Goal: Task Accomplishment & Management: Complete application form

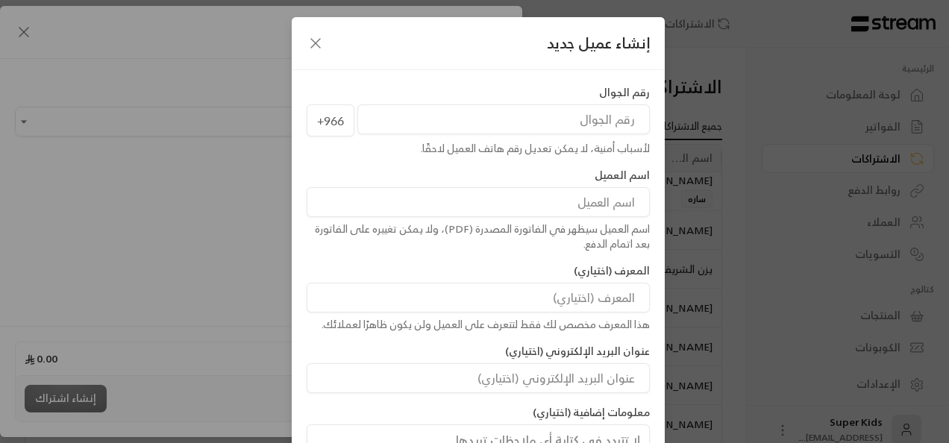
click at [318, 36] on icon "button" at bounding box center [316, 43] width 18 height 18
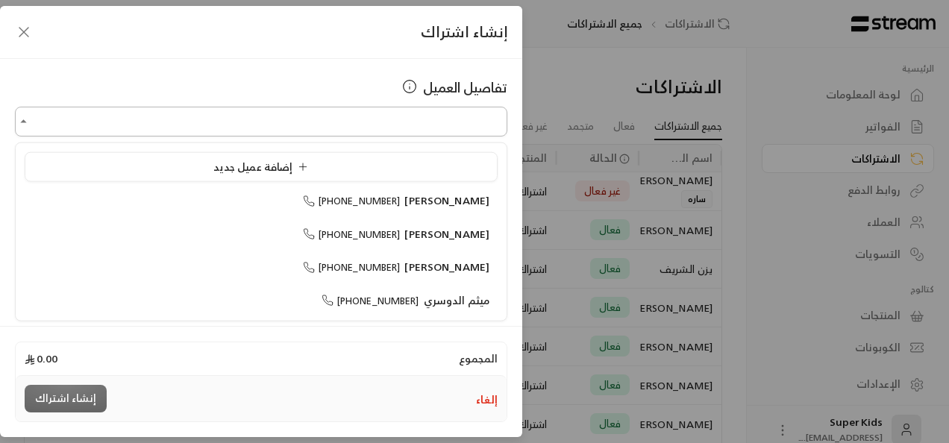
click at [384, 119] on input "اختر العميل" at bounding box center [261, 122] width 492 height 26
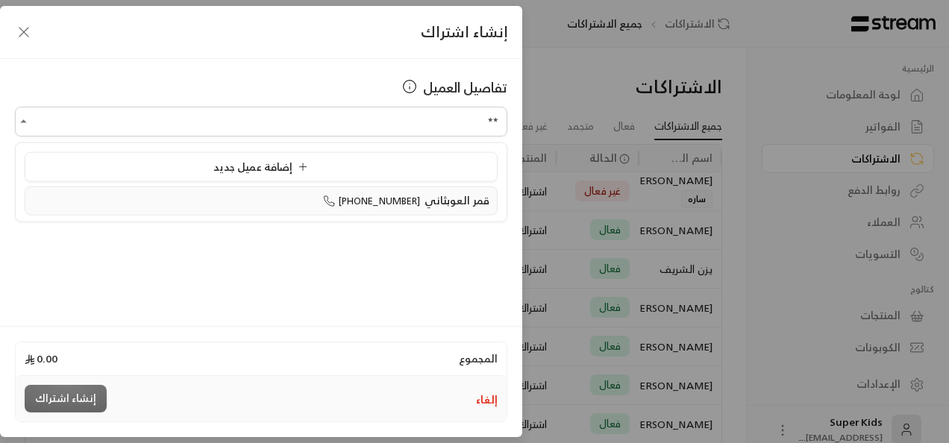
click at [403, 196] on span "[PHONE_NUMBER]" at bounding box center [372, 200] width 98 height 17
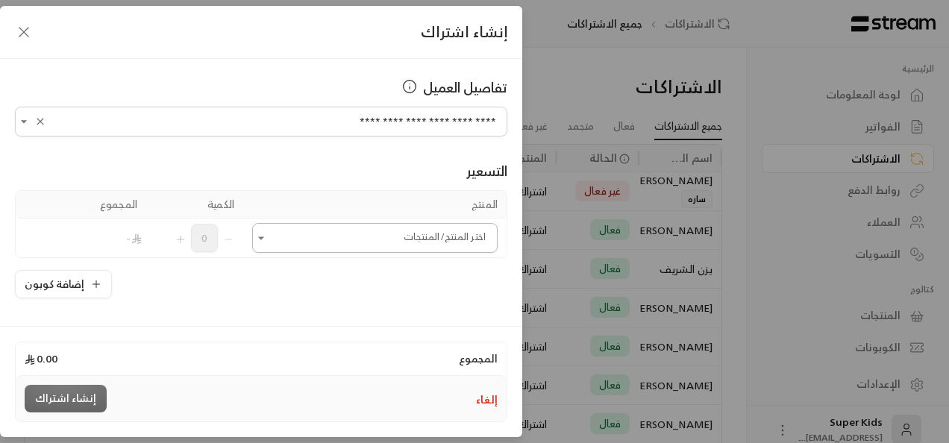
click at [268, 239] on icon "Open" at bounding box center [261, 237] width 15 height 15
type input "**********"
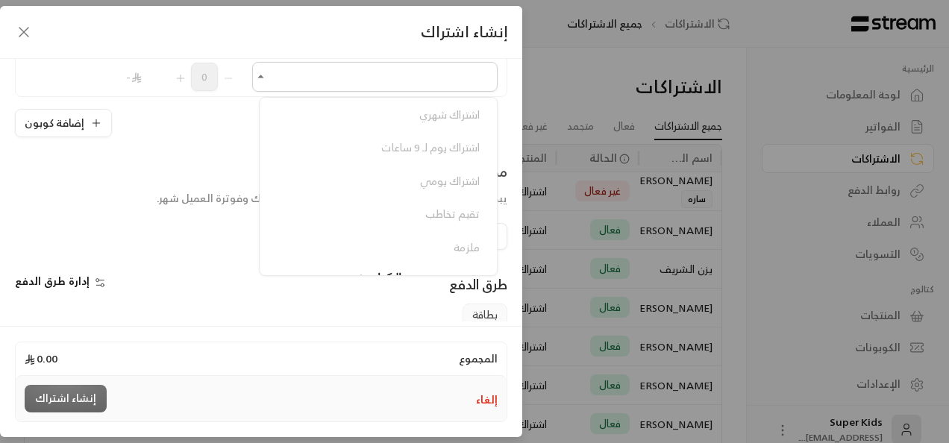
scroll to position [161, 0]
click at [473, 239] on div "اشتراك اسبوع ( 9 ساعات أو أكثر ) اشتراك الأسبوع ( 8 ساعات أو أقل) اشتراك ساعة (…" at bounding box center [378, 132] width 237 height 261
click at [208, 39] on div "إنشاء اشتراك" at bounding box center [261, 32] width 522 height 53
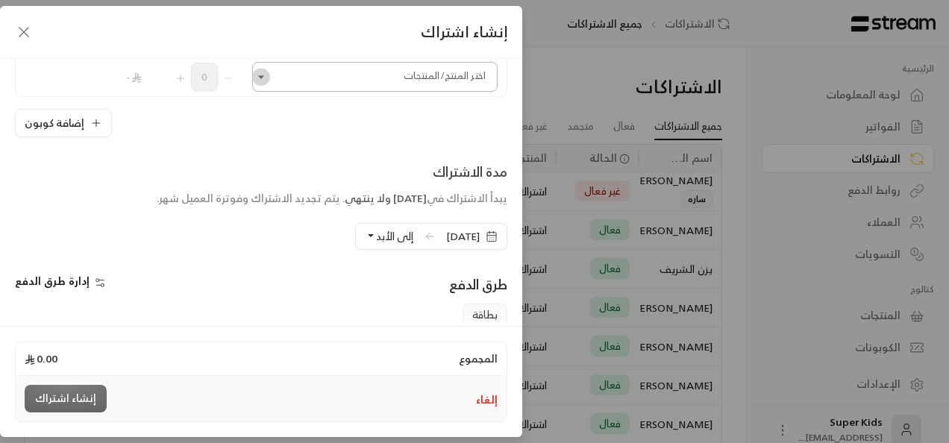
click at [267, 73] on icon "Open" at bounding box center [261, 76] width 15 height 15
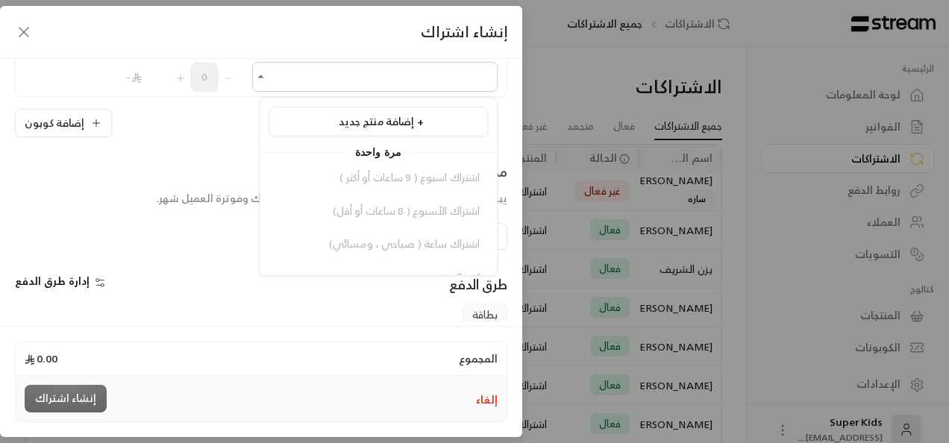
click at [306, 43] on div "إنشاء اشتراك" at bounding box center [261, 32] width 522 height 53
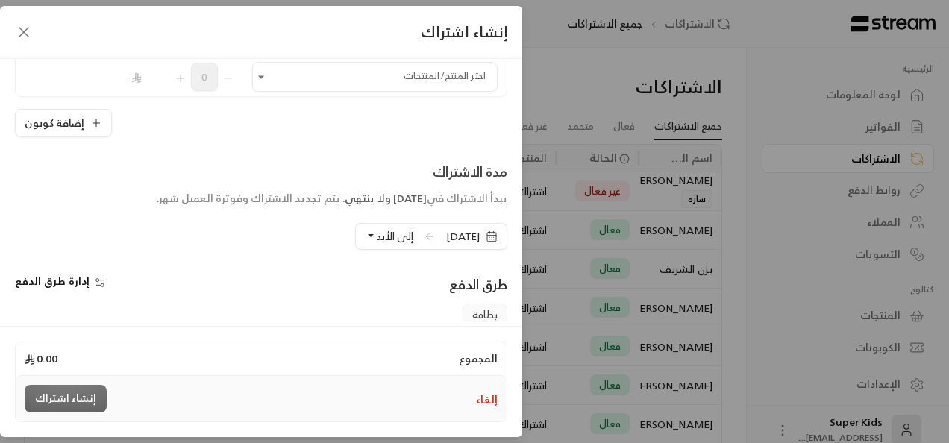
click at [25, 34] on icon "button" at bounding box center [24, 32] width 18 height 18
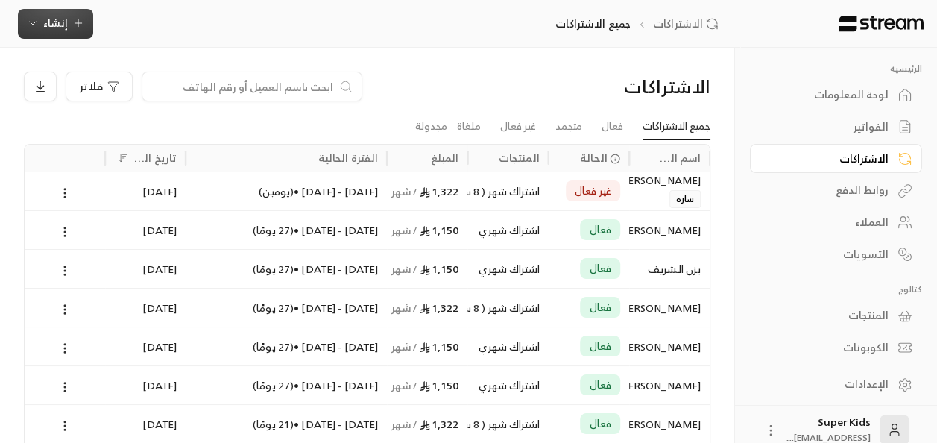
click at [84, 25] on button "إنشاء" at bounding box center [55, 24] width 75 height 30
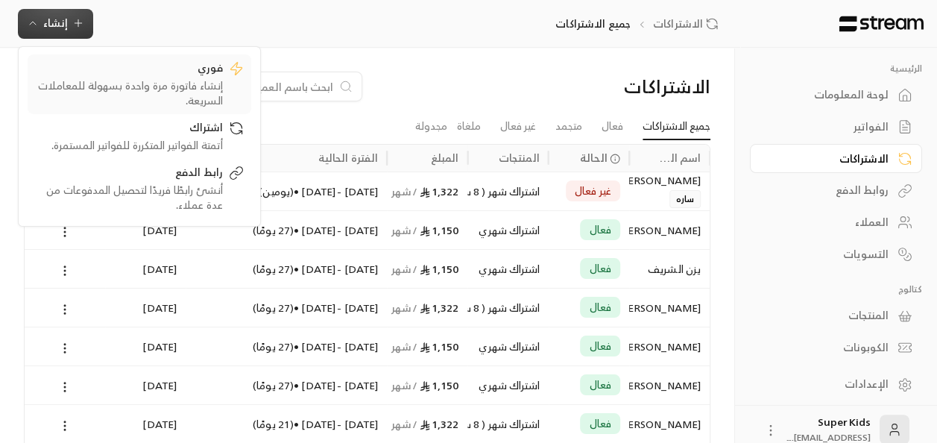
click at [169, 85] on div "إنشاء فاتورة مرة واحدة بسهولة للمعاملات السريعة." at bounding box center [129, 93] width 188 height 30
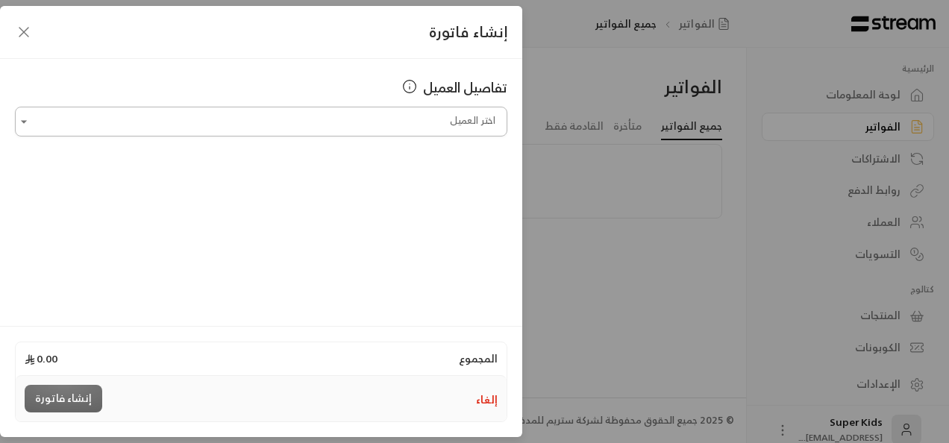
click at [347, 121] on input "اختر العميل" at bounding box center [261, 122] width 492 height 26
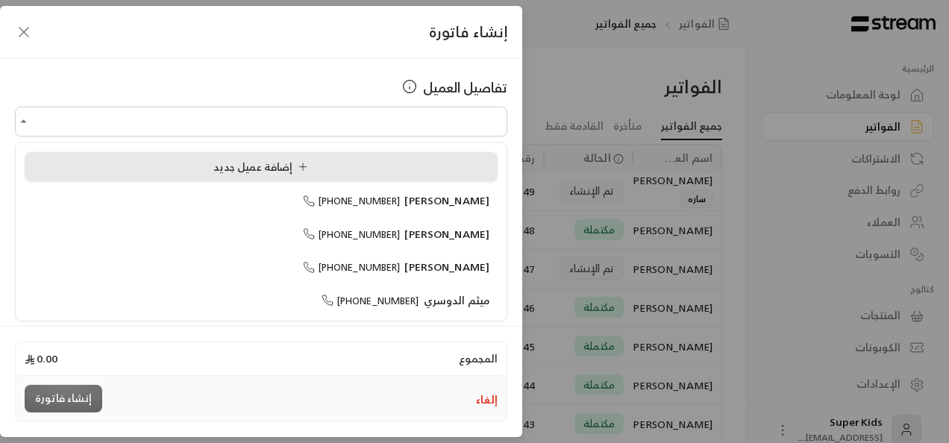
click at [331, 169] on div "إضافة عميل جديد" at bounding box center [261, 167] width 456 height 16
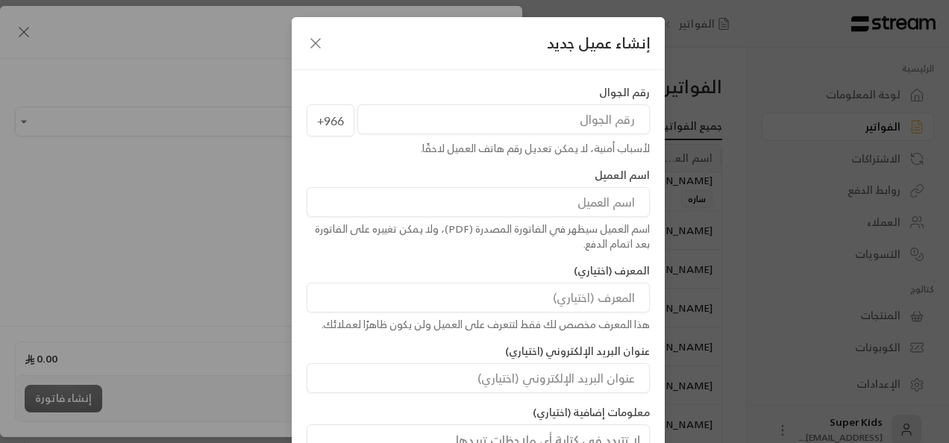
click at [316, 42] on icon "button" at bounding box center [316, 43] width 18 height 18
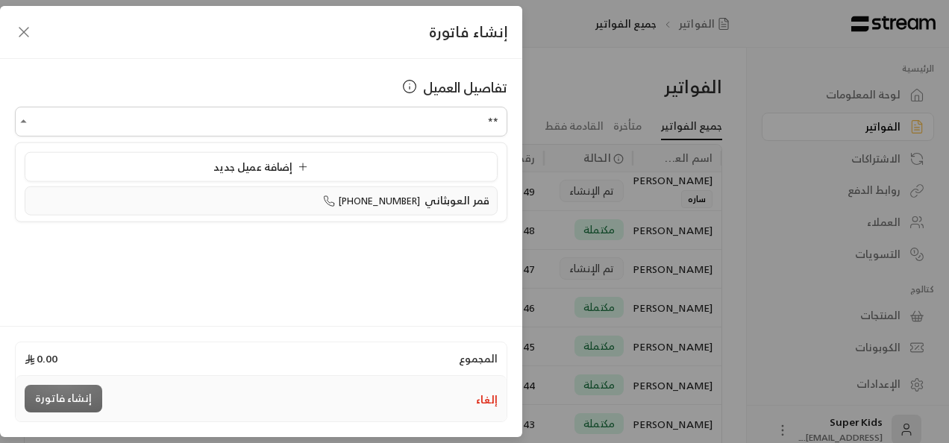
click at [390, 198] on span "[PHONE_NUMBER]" at bounding box center [372, 200] width 98 height 17
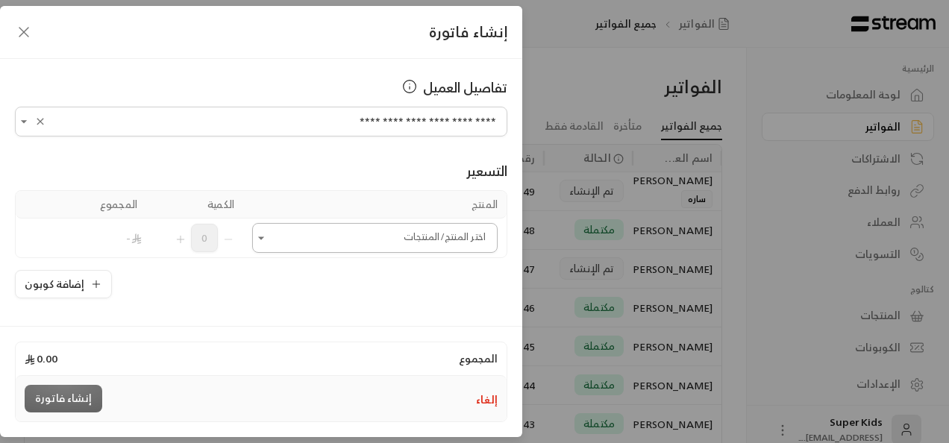
click at [266, 243] on icon "Open" at bounding box center [261, 237] width 15 height 15
type input "**********"
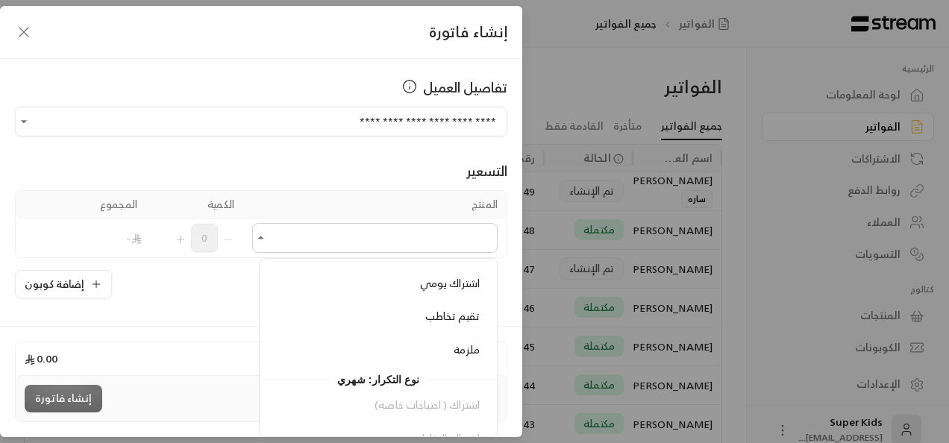
scroll to position [235, 0]
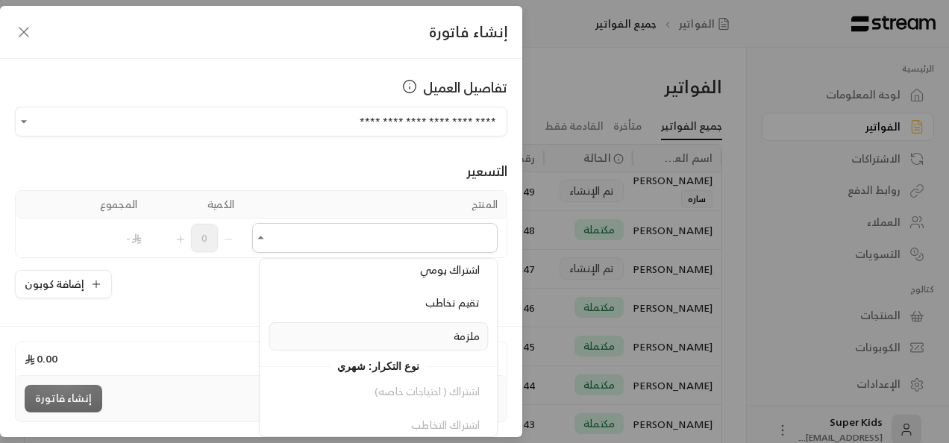
click at [422, 329] on div "ملزمة" at bounding box center [378, 337] width 203 height 16
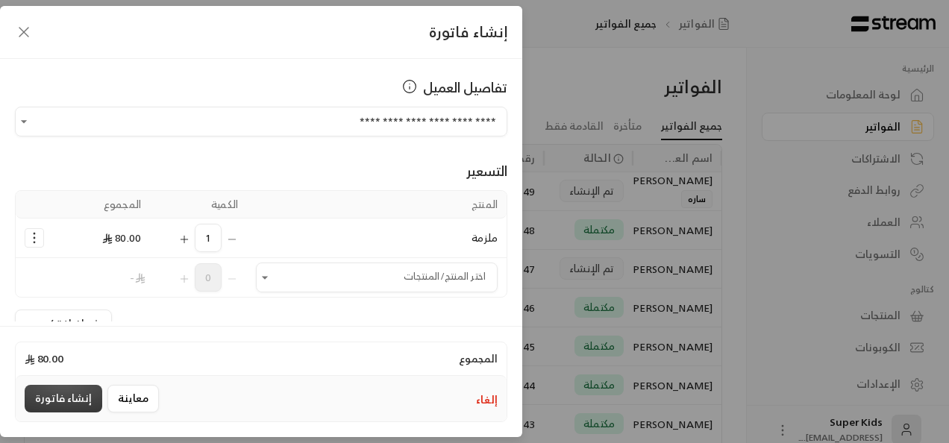
click at [72, 401] on button "إنشاء فاتورة" at bounding box center [64, 399] width 78 height 28
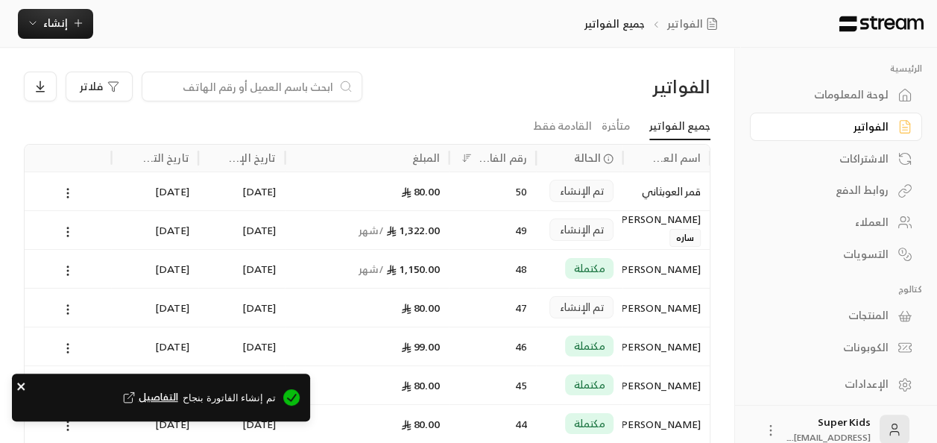
click at [20, 385] on icon "close" at bounding box center [20, 386] width 7 height 7
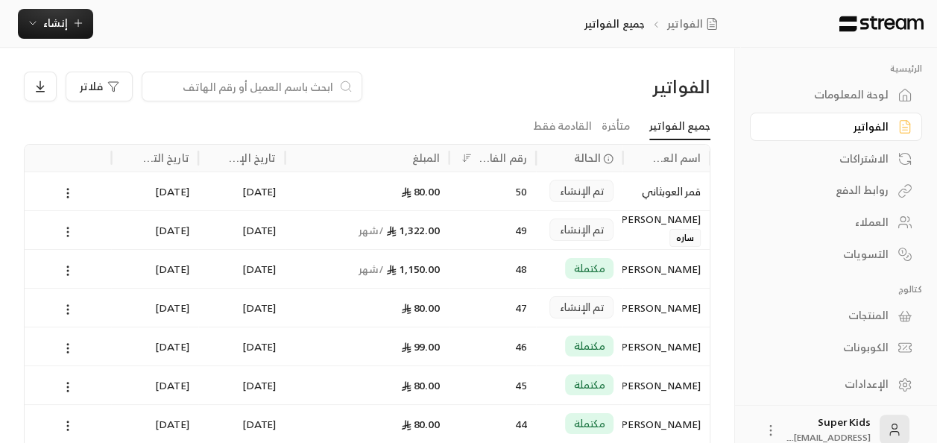
click at [68, 233] on icon at bounding box center [67, 231] width 13 height 13
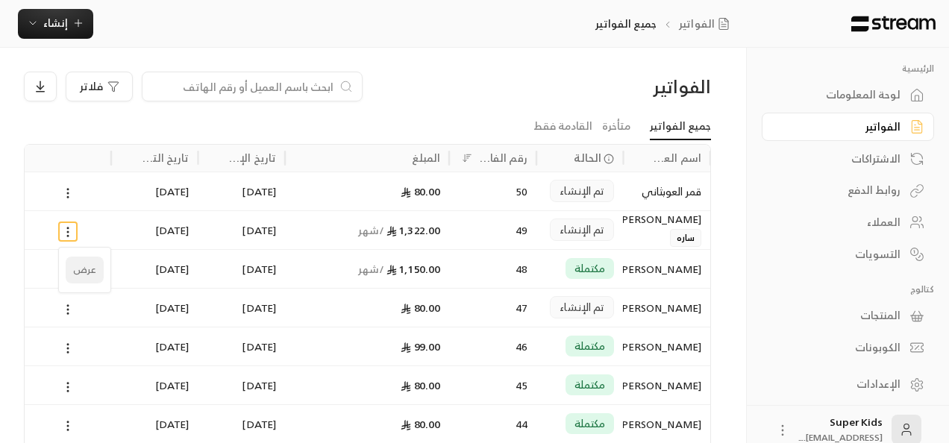
click at [84, 267] on li "عرض" at bounding box center [85, 270] width 38 height 27
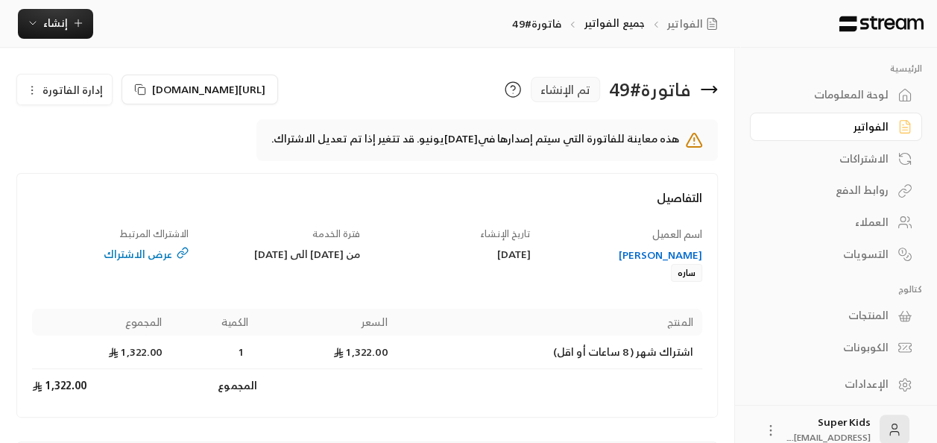
click at [870, 94] on div "لوحة المعلومات" at bounding box center [829, 94] width 120 height 15
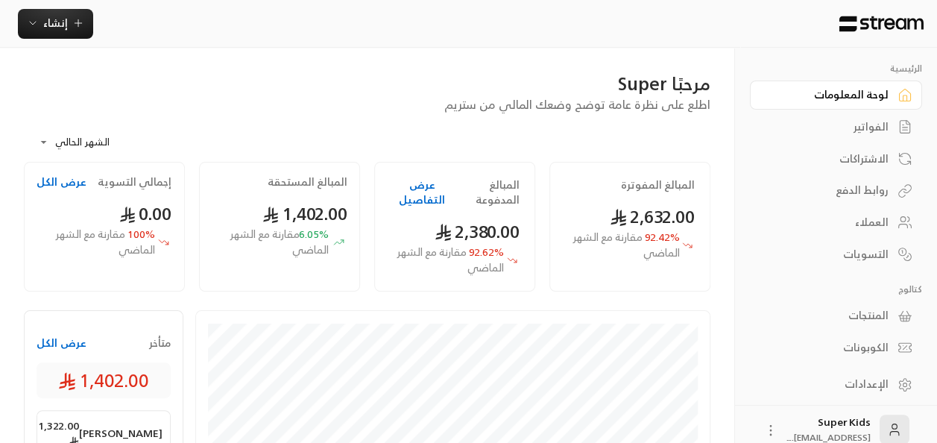
click at [858, 123] on div "الفواتير" at bounding box center [829, 126] width 120 height 15
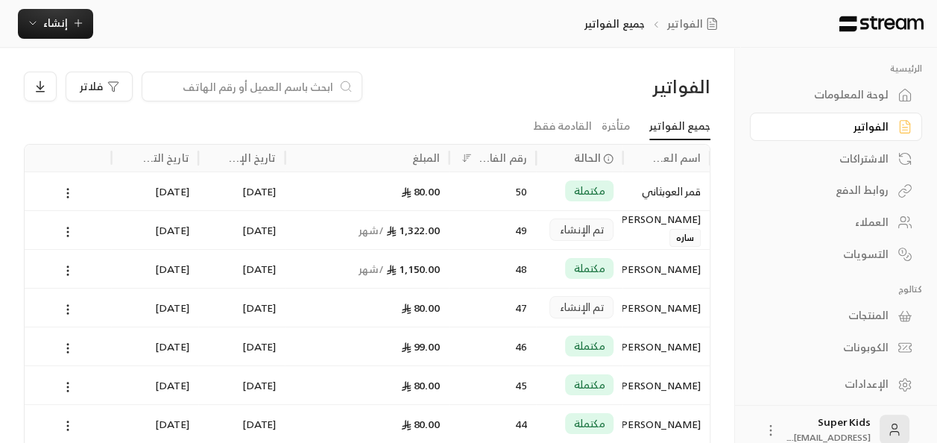
click at [879, 97] on div "لوحة المعلومات" at bounding box center [829, 94] width 120 height 15
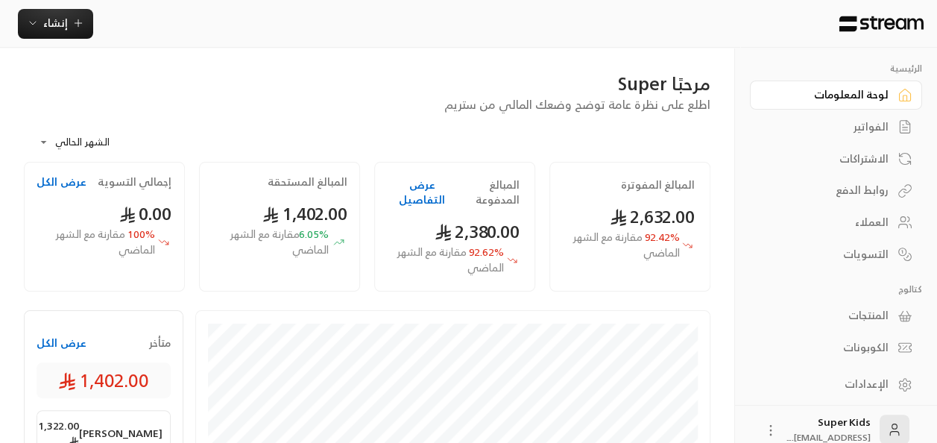
click at [879, 126] on div "الفواتير" at bounding box center [829, 126] width 120 height 15
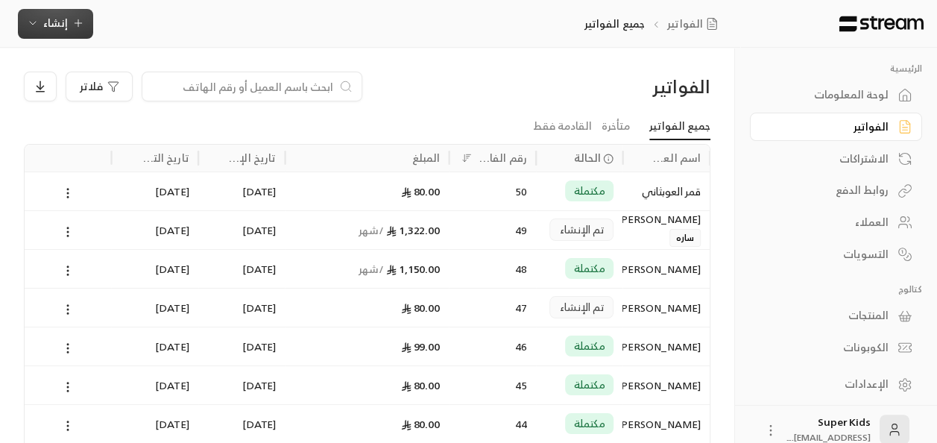
click at [53, 28] on span "إنشاء" at bounding box center [55, 22] width 25 height 19
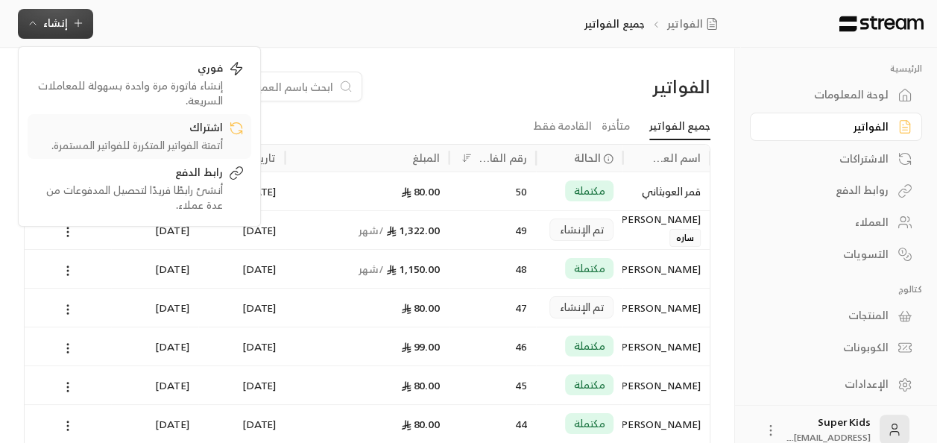
click at [193, 131] on div "اشتراك" at bounding box center [129, 129] width 188 height 18
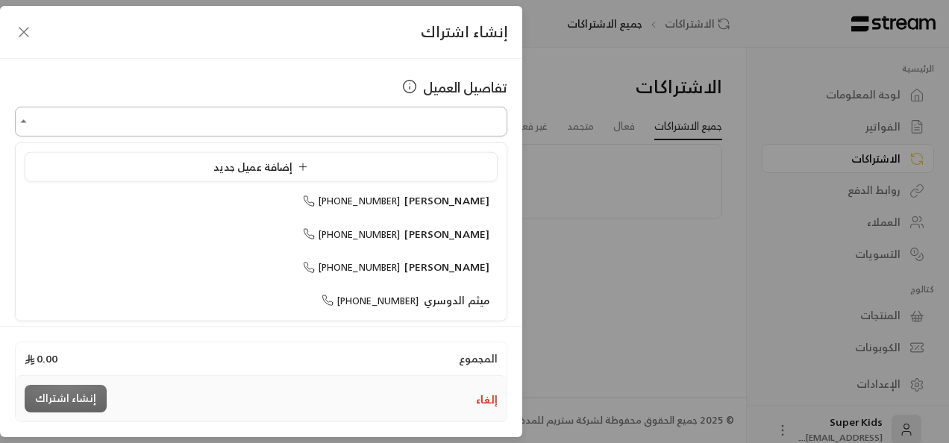
click at [296, 118] on input "اختر العميل" at bounding box center [261, 122] width 492 height 26
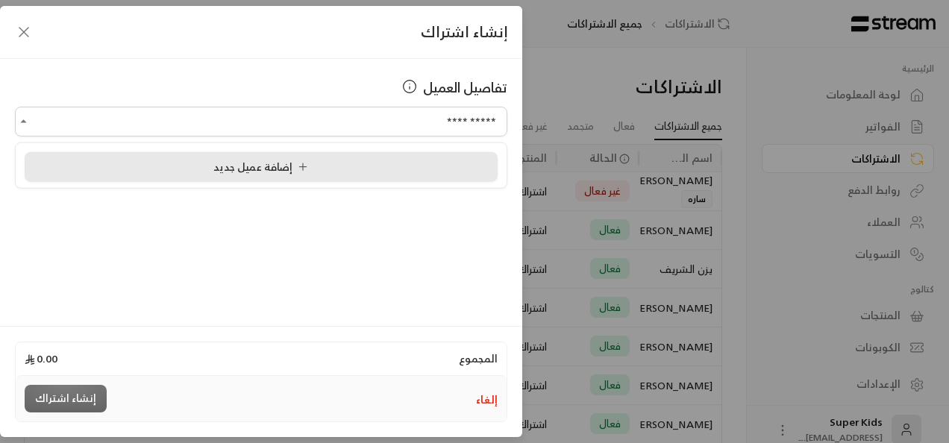
click at [321, 179] on li "إضافة عميل جديد" at bounding box center [261, 167] width 473 height 30
type input "**********"
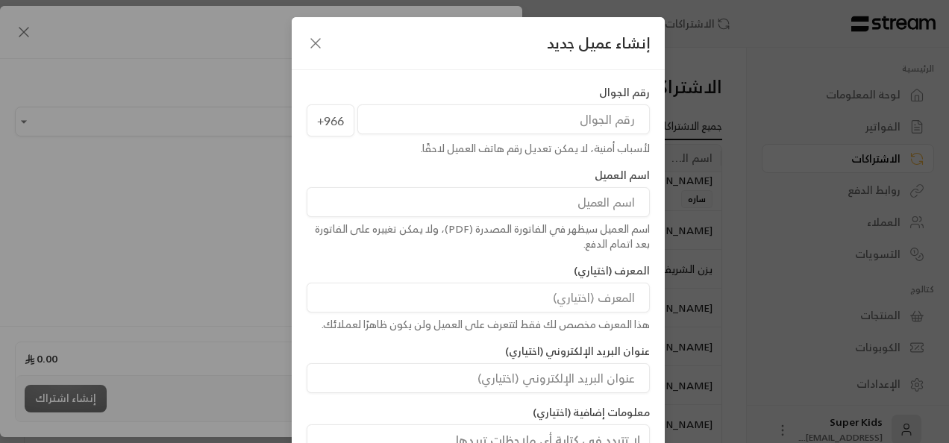
click at [609, 123] on input "tel" at bounding box center [503, 119] width 292 height 30
paste input "550515187"
type input "550515187"
click at [615, 204] on input at bounding box center [478, 202] width 343 height 30
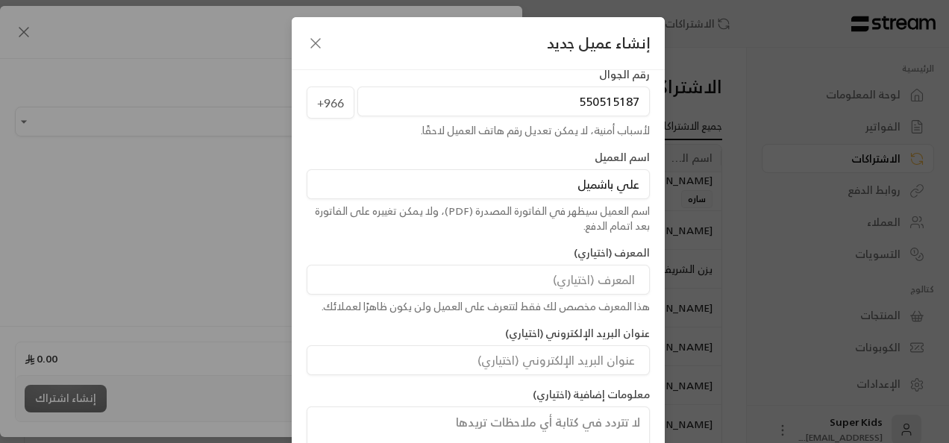
scroll to position [120, 0]
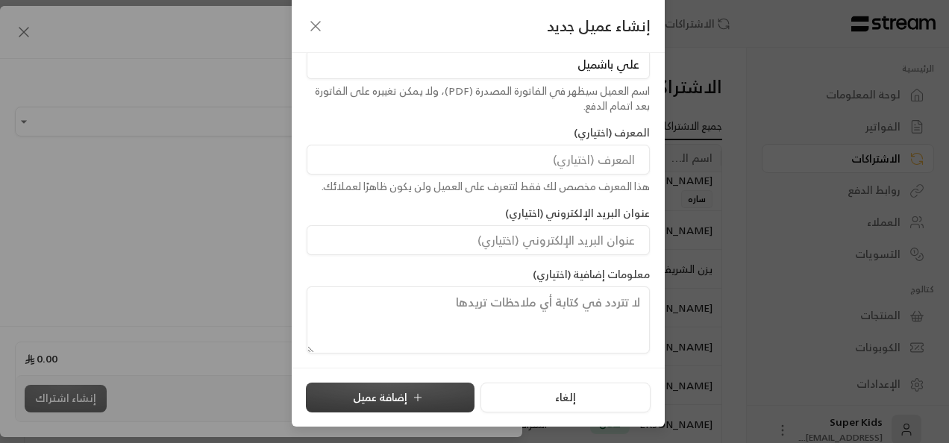
type input "علي باشميل"
click at [424, 390] on button "إضافة عميل" at bounding box center [390, 398] width 169 height 30
type input "**********"
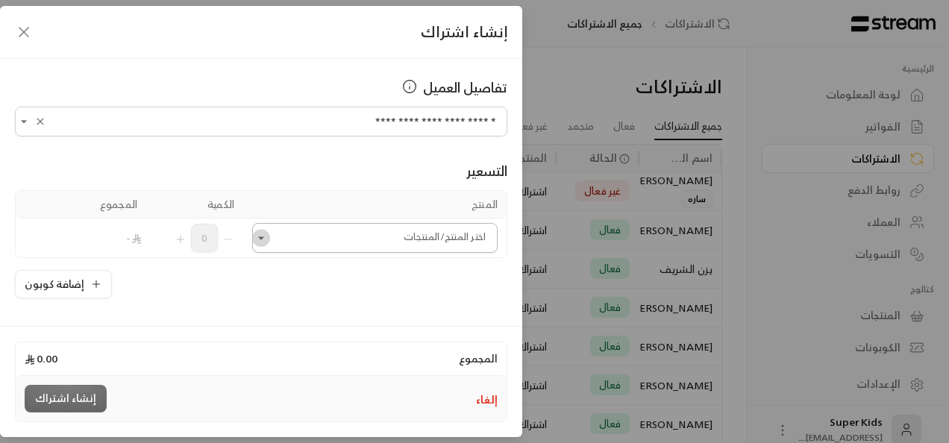
click at [268, 234] on icon "Open" at bounding box center [261, 237] width 15 height 15
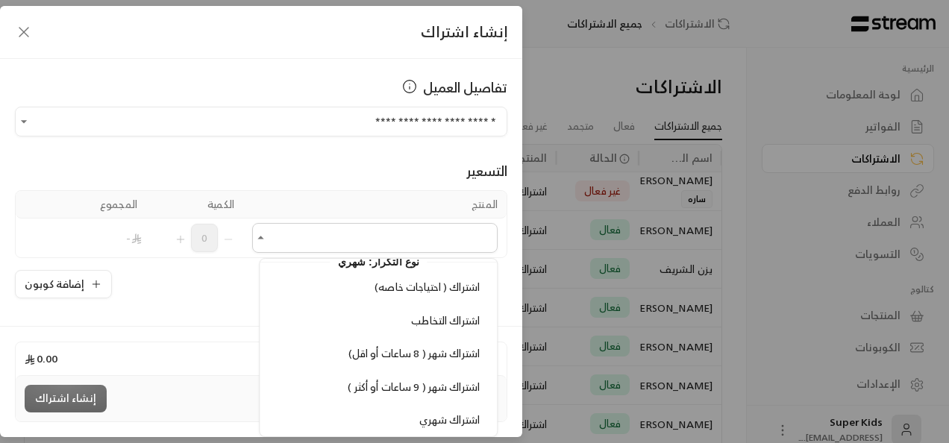
scroll to position [343, 0]
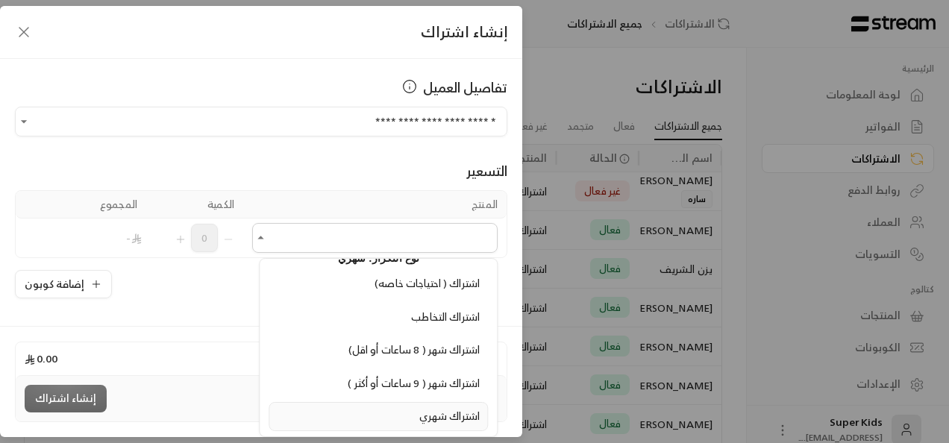
click at [396, 409] on div "اشتراك شهري" at bounding box center [378, 417] width 203 height 16
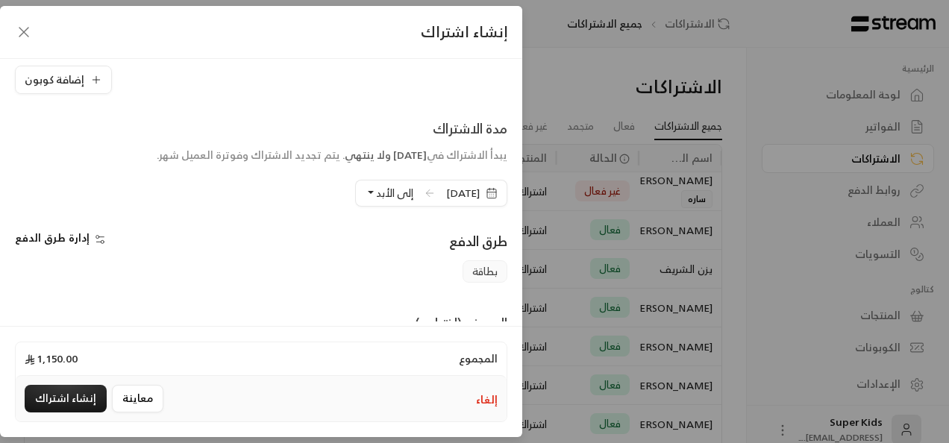
scroll to position [264, 0]
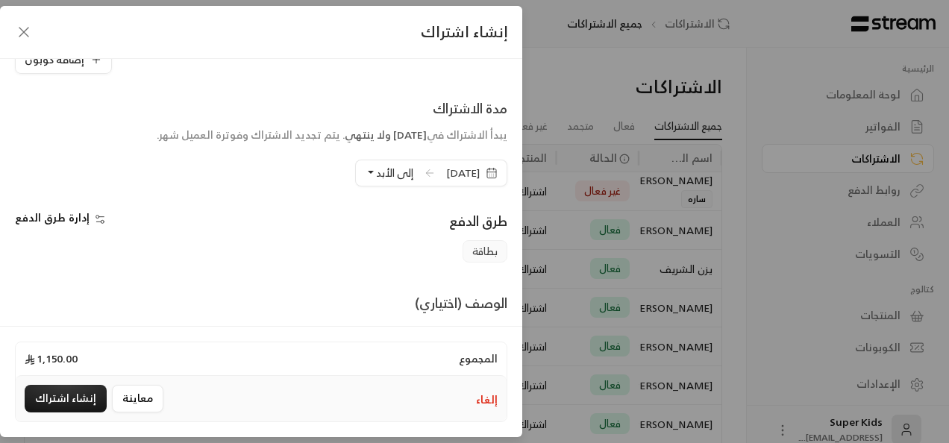
click at [453, 173] on span "[DATE]" at bounding box center [463, 173] width 34 height 15
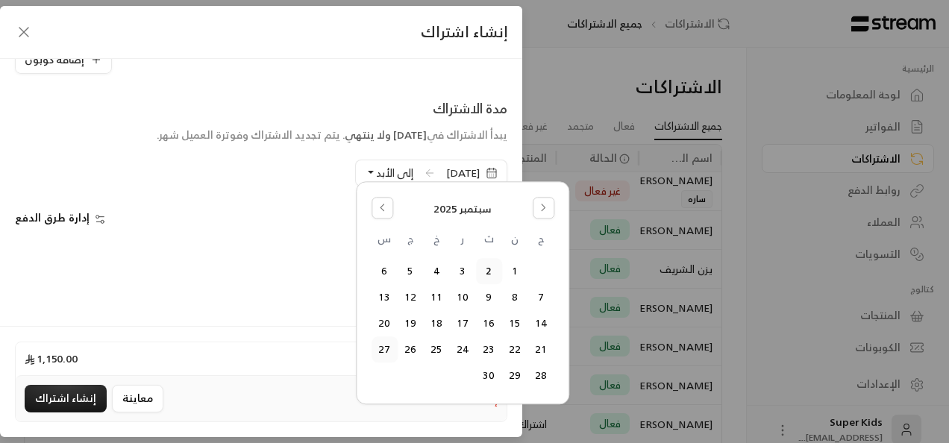
click at [381, 357] on button "27" at bounding box center [384, 350] width 25 height 25
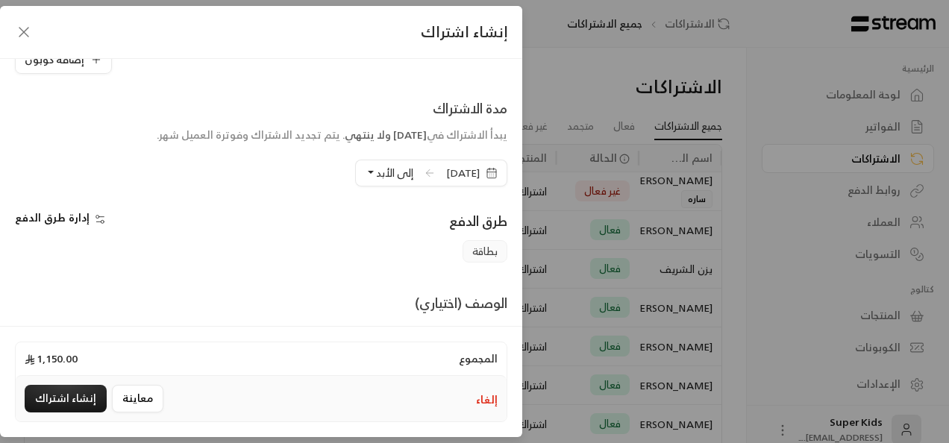
click at [446, 172] on span "[DATE]" at bounding box center [463, 173] width 34 height 15
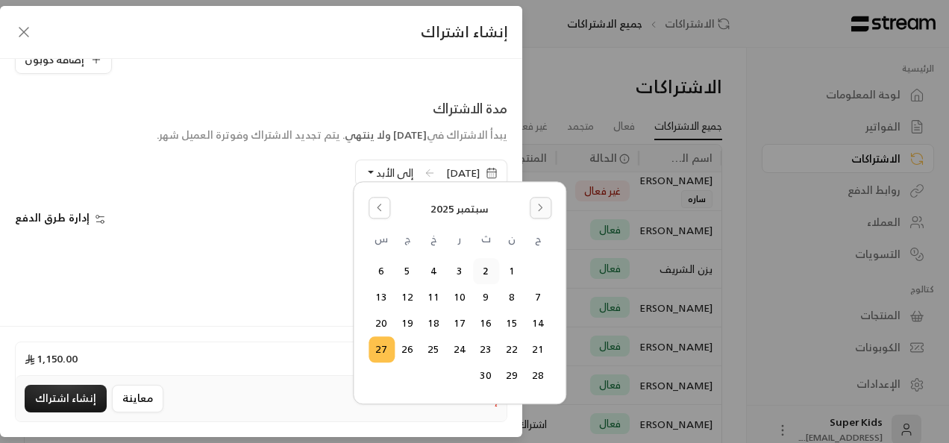
click at [540, 210] on icon "Go to the Next Month" at bounding box center [540, 207] width 10 height 10
click at [509, 366] on button "27" at bounding box center [512, 376] width 25 height 25
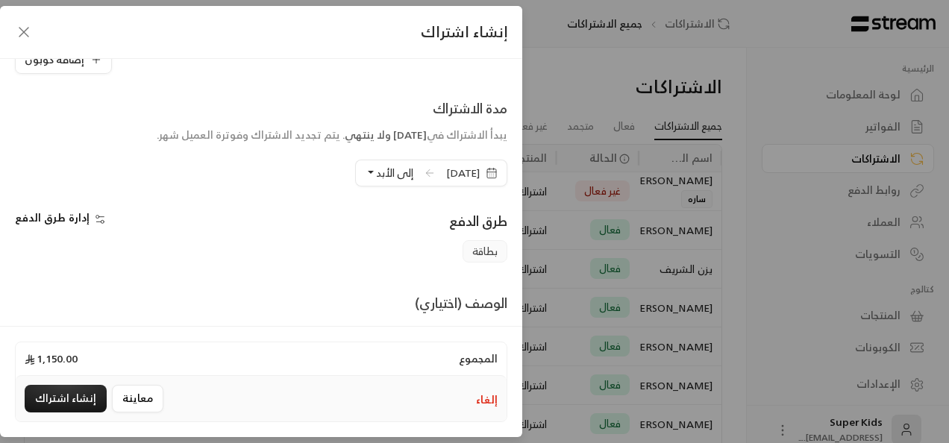
click at [446, 175] on span "[DATE]" at bounding box center [463, 173] width 34 height 15
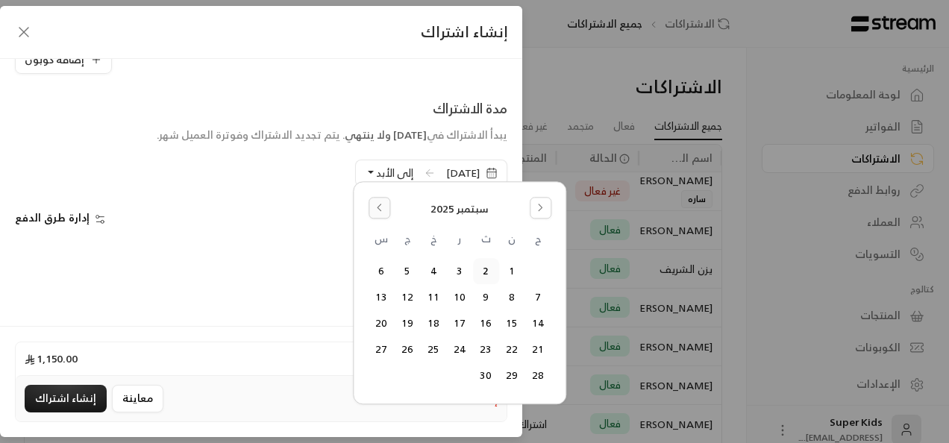
click at [380, 211] on icon "Go to the Previous Month" at bounding box center [379, 207] width 10 height 10
click at [540, 379] on button "27" at bounding box center [538, 376] width 25 height 25
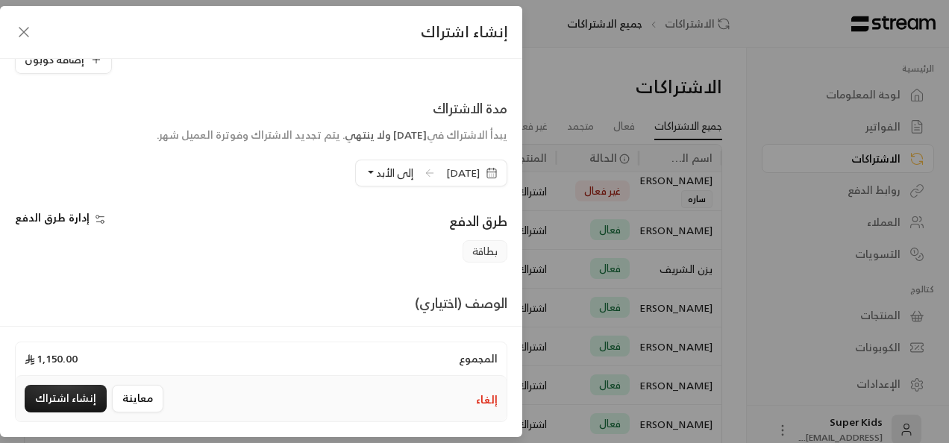
click at [446, 166] on span "[DATE]" at bounding box center [463, 173] width 34 height 15
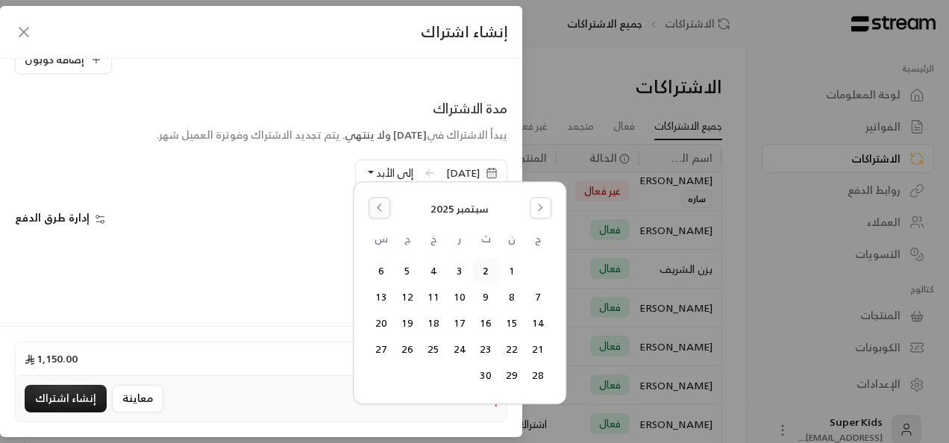
click at [377, 206] on icon "Go to the Previous Month" at bounding box center [379, 207] width 10 height 10
click at [459, 380] on button "27" at bounding box center [459, 376] width 25 height 25
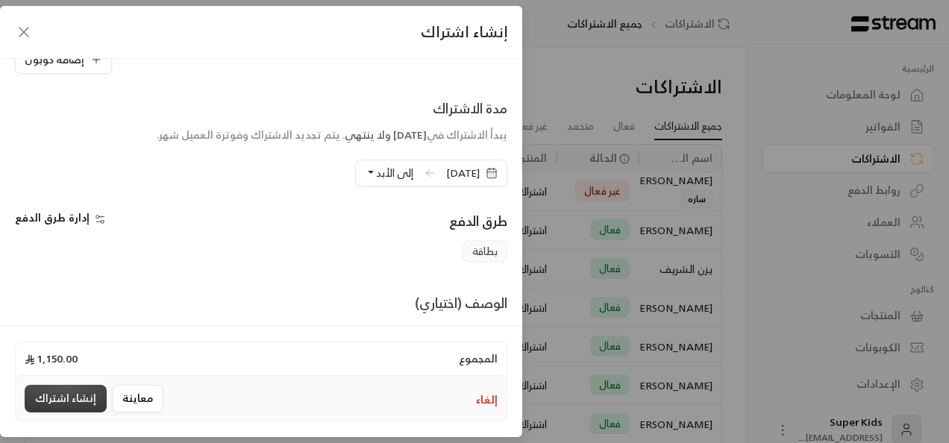
click at [69, 403] on button "إنشاء اشتراك" at bounding box center [66, 399] width 82 height 28
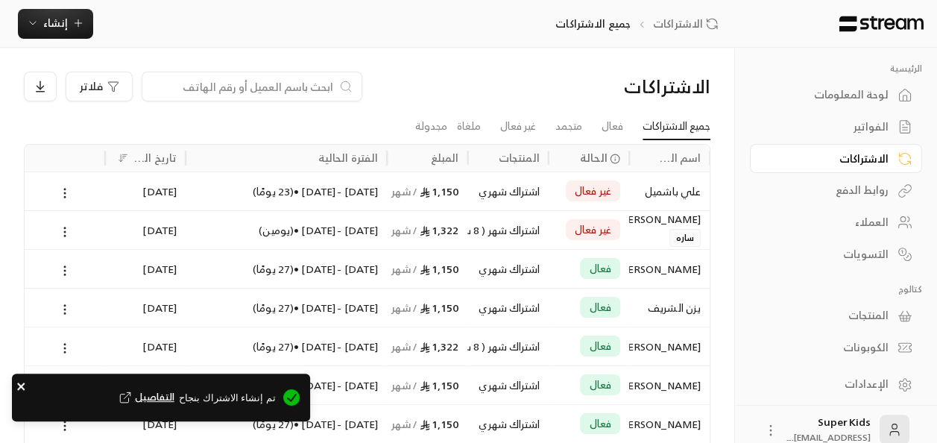
click at [22, 383] on icon "close" at bounding box center [21, 386] width 10 height 12
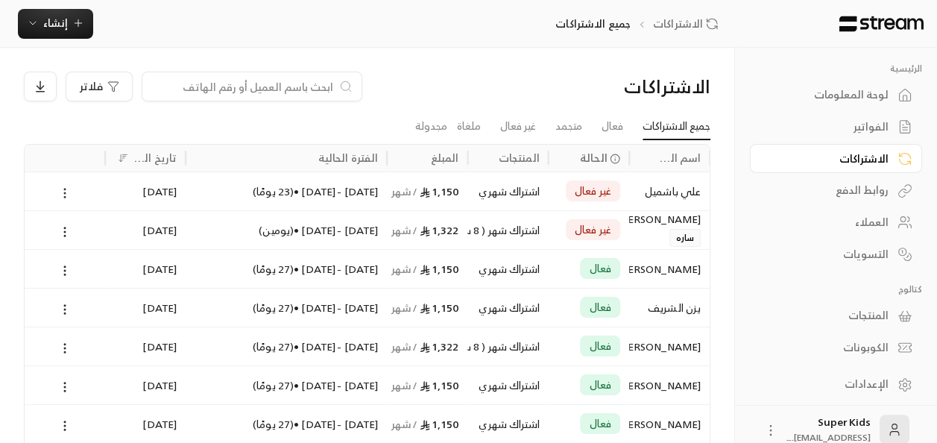
click at [67, 188] on icon at bounding box center [64, 192] width 13 height 13
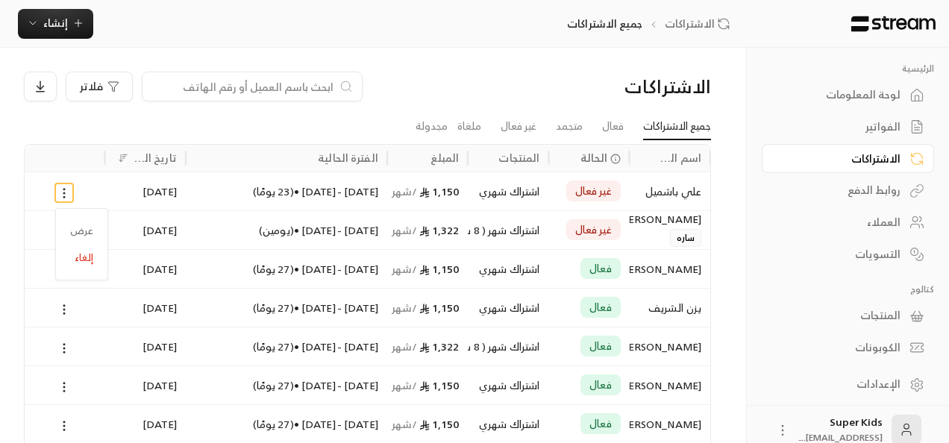
click at [49, 16] on div at bounding box center [474, 221] width 949 height 443
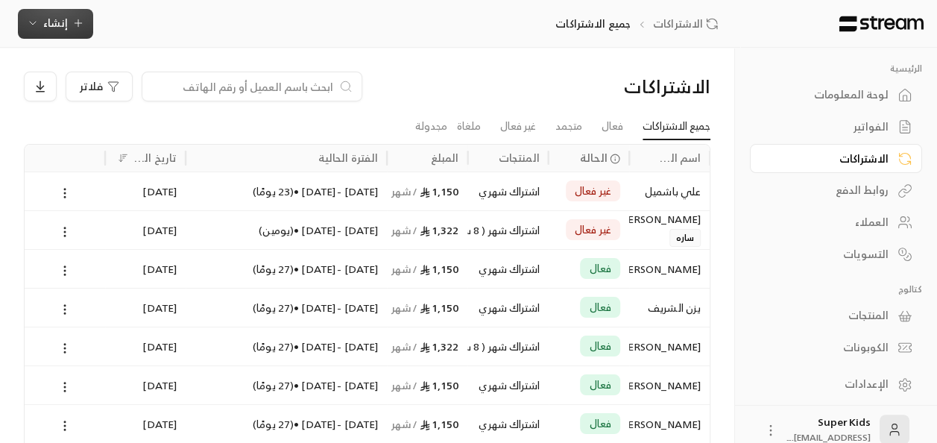
click at [77, 18] on icon "button" at bounding box center [78, 23] width 12 height 12
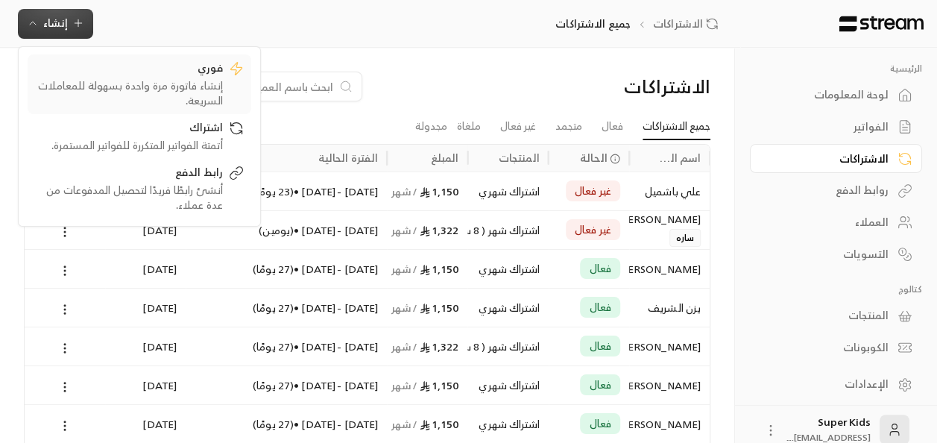
click at [206, 85] on div "إنشاء فاتورة مرة واحدة بسهولة للمعاملات السريعة." at bounding box center [129, 93] width 188 height 30
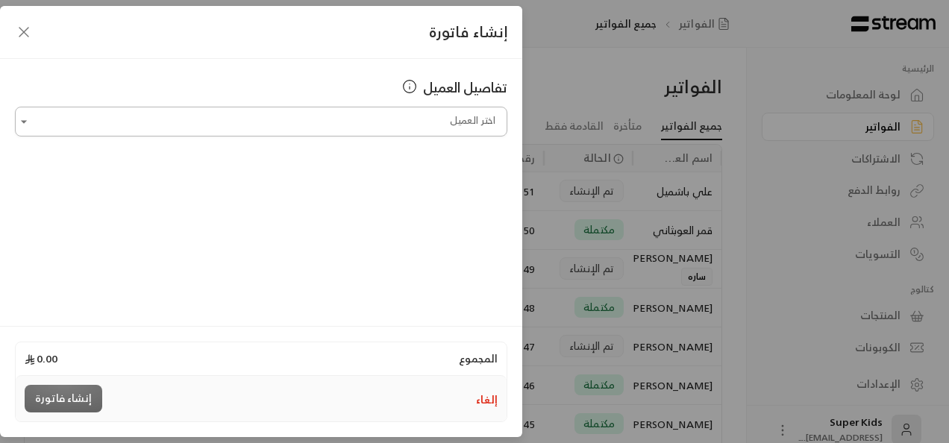
click at [366, 122] on input "اختر العميل" at bounding box center [261, 122] width 492 height 26
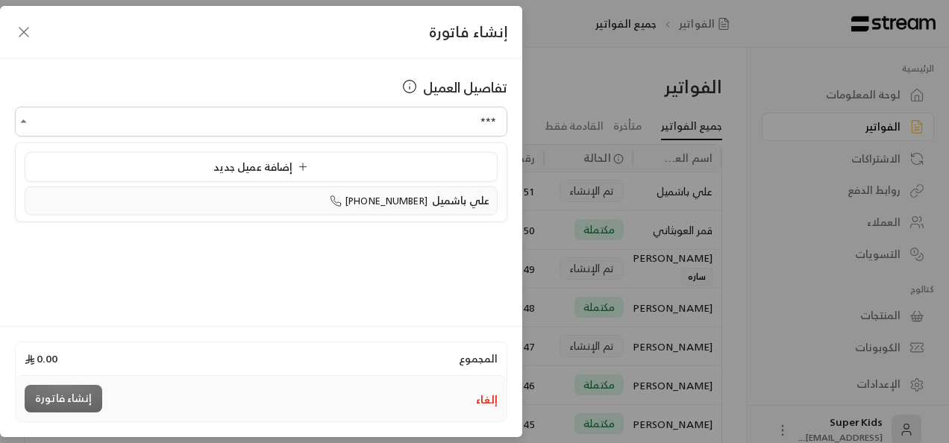
click at [445, 213] on li "[PERSON_NAME] [PHONE_NUMBER]" at bounding box center [261, 200] width 473 height 28
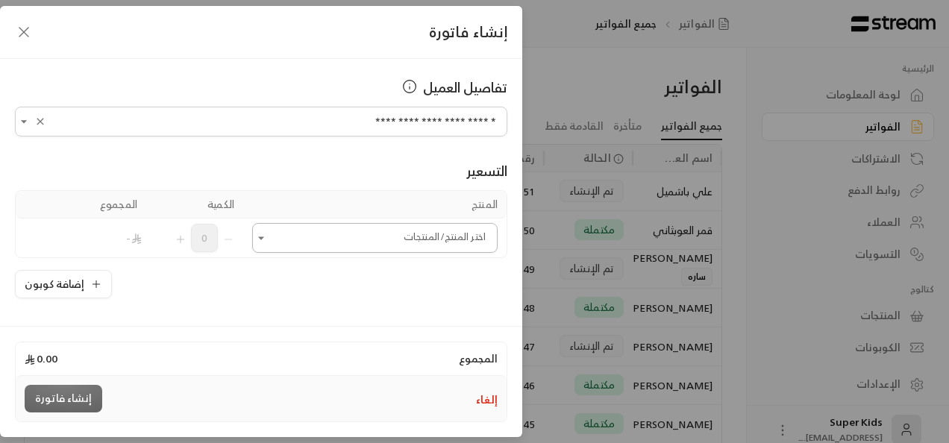
type input "**********"
click at [277, 238] on input "اختر العميل" at bounding box center [374, 238] width 245 height 26
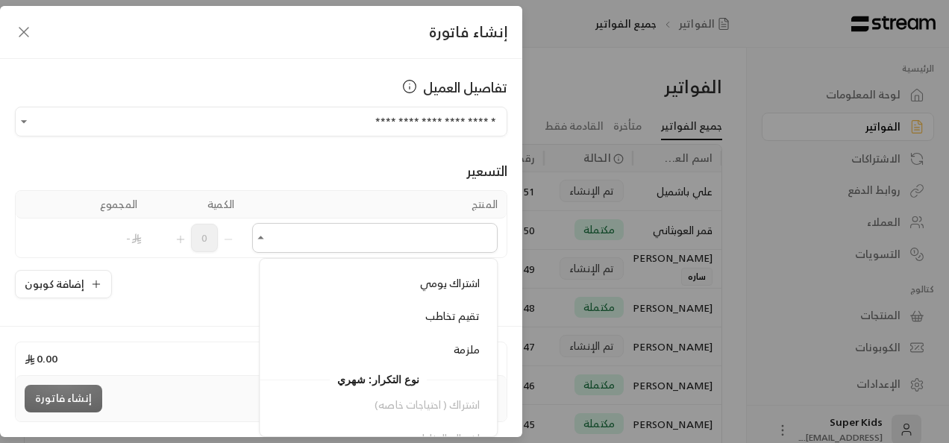
scroll to position [224, 0]
click at [375, 346] on div "ملزمة" at bounding box center [378, 348] width 203 height 16
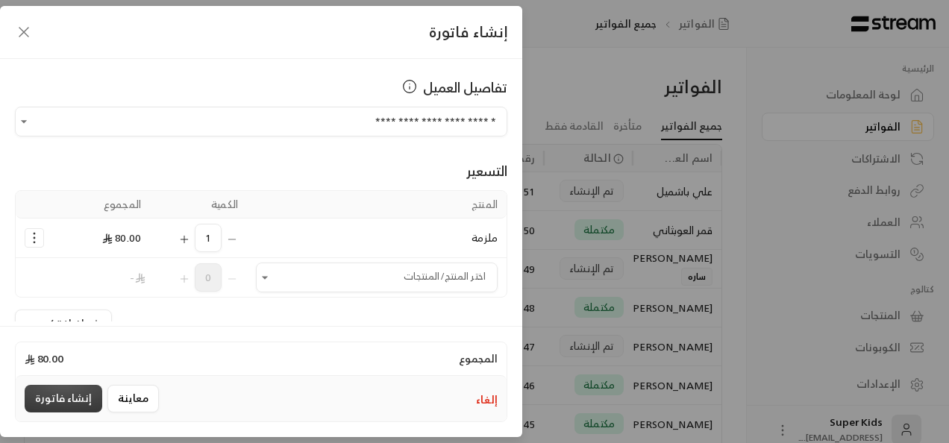
click at [73, 395] on button "إنشاء فاتورة" at bounding box center [64, 399] width 78 height 28
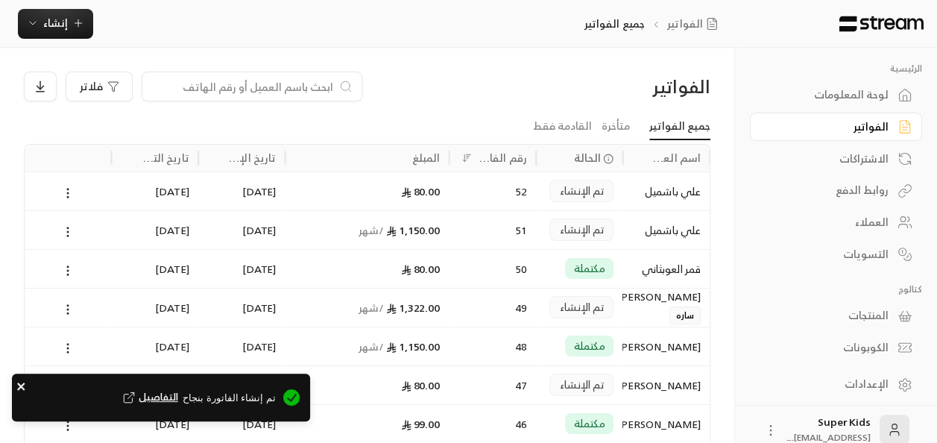
click at [19, 386] on icon "close" at bounding box center [20, 386] width 7 height 7
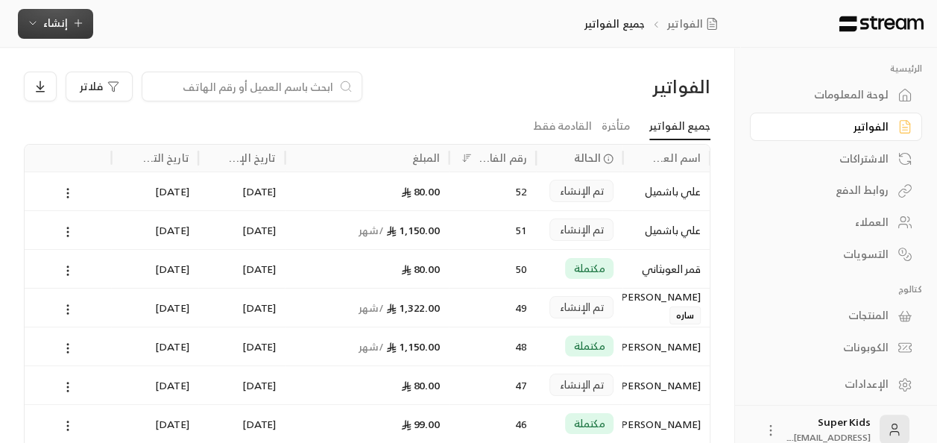
click at [72, 25] on icon "button" at bounding box center [78, 23] width 12 height 12
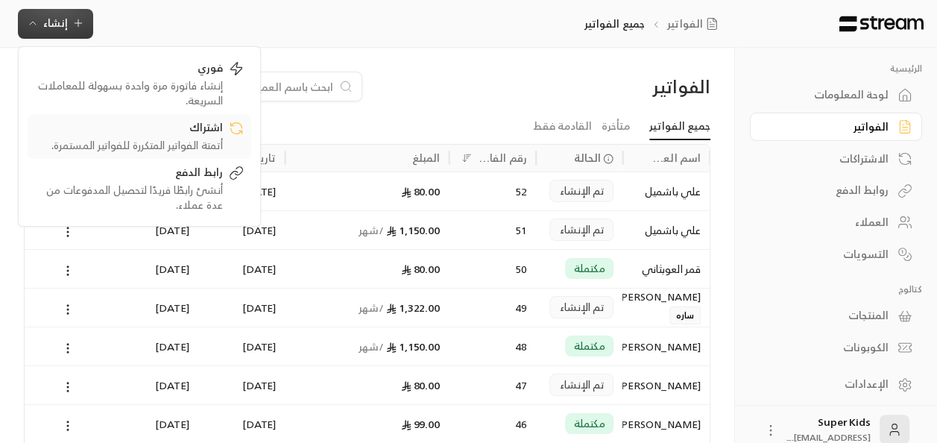
click at [170, 129] on div "اشتراك" at bounding box center [129, 129] width 188 height 18
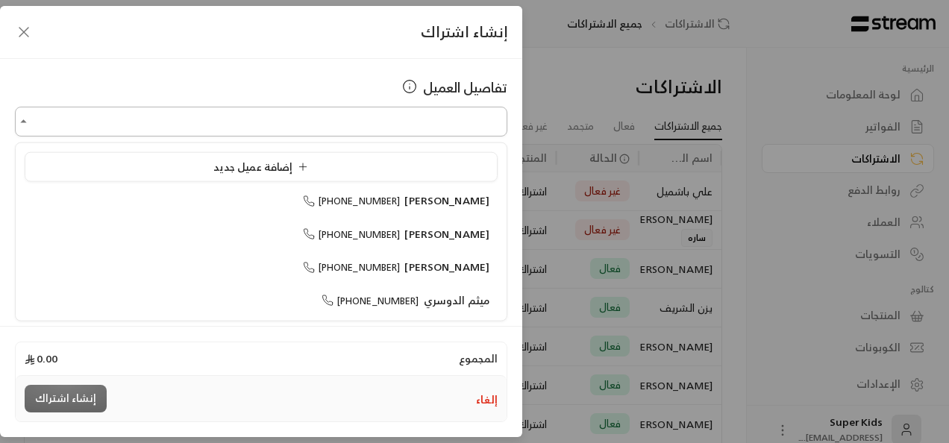
click at [470, 125] on input "اختر العميل" at bounding box center [261, 122] width 492 height 26
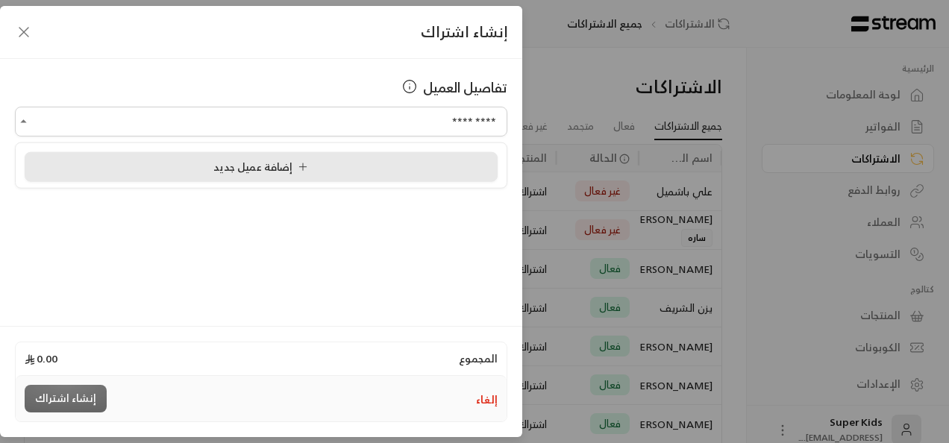
click at [452, 158] on li "إضافة عميل جديد" at bounding box center [261, 167] width 473 height 30
type input "**********"
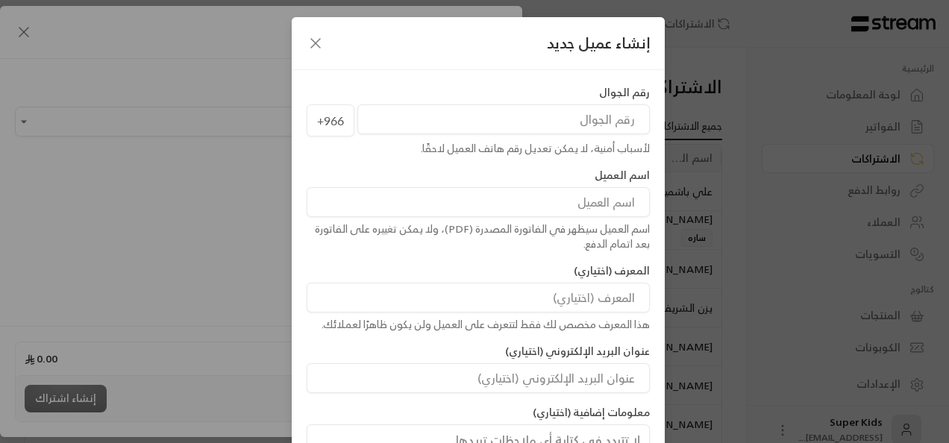
click at [533, 118] on input "tel" at bounding box center [503, 119] width 292 height 30
paste input "595787828"
type input "595787828"
click at [568, 216] on div "اسم العميل اسم العميل سيظهر في الفاتورة المصدرة (PDF)، ولا يمكن تغييره على الفا…" at bounding box center [478, 210] width 358 height 84
click at [580, 207] on input at bounding box center [478, 202] width 343 height 30
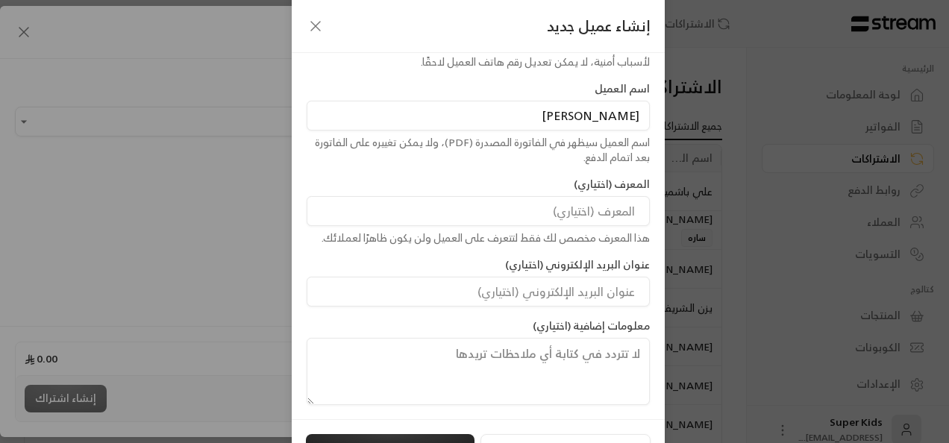
scroll to position [120, 0]
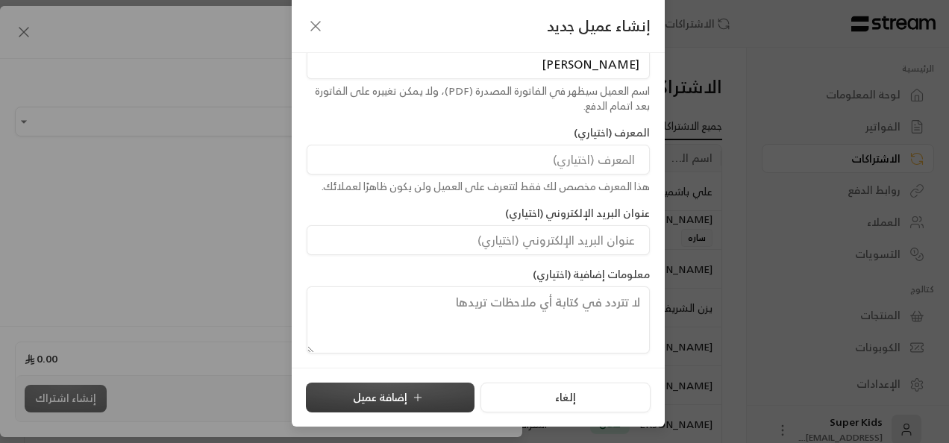
type input "[PERSON_NAME]"
click at [440, 401] on button "إضافة عميل" at bounding box center [390, 398] width 169 height 30
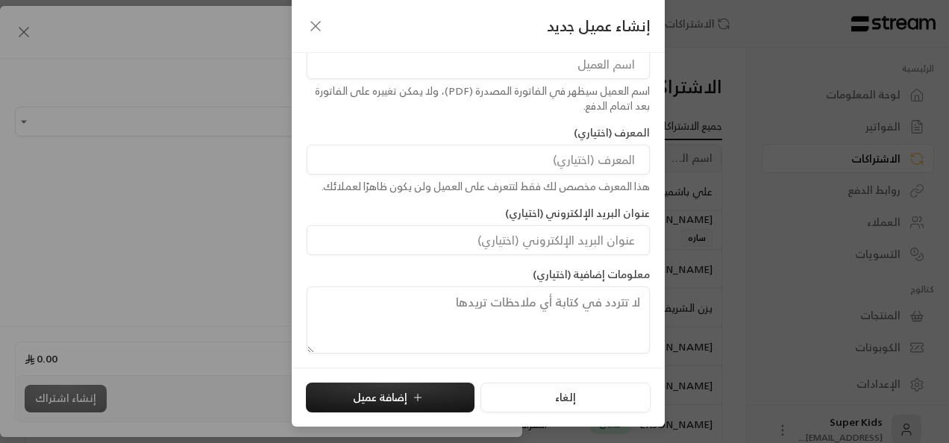
type input "**********"
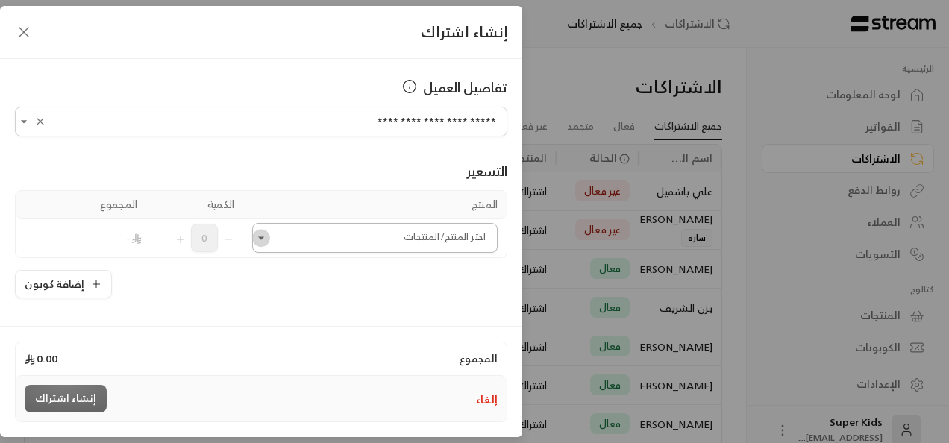
click at [264, 237] on icon "Open" at bounding box center [261, 237] width 6 height 3
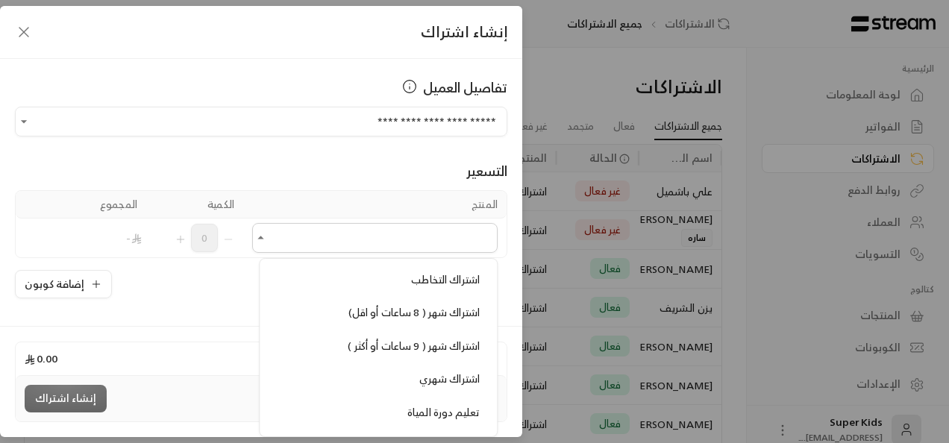
scroll to position [406, 0]
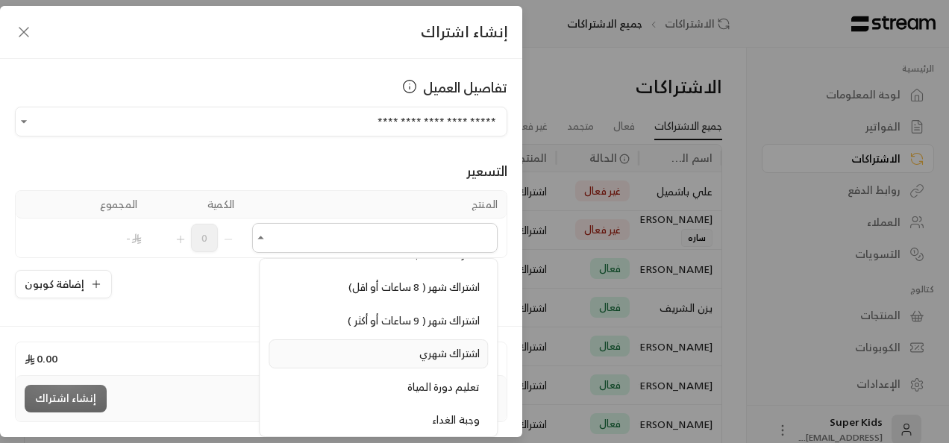
click at [427, 344] on span "اشتراك شهري" at bounding box center [449, 353] width 60 height 19
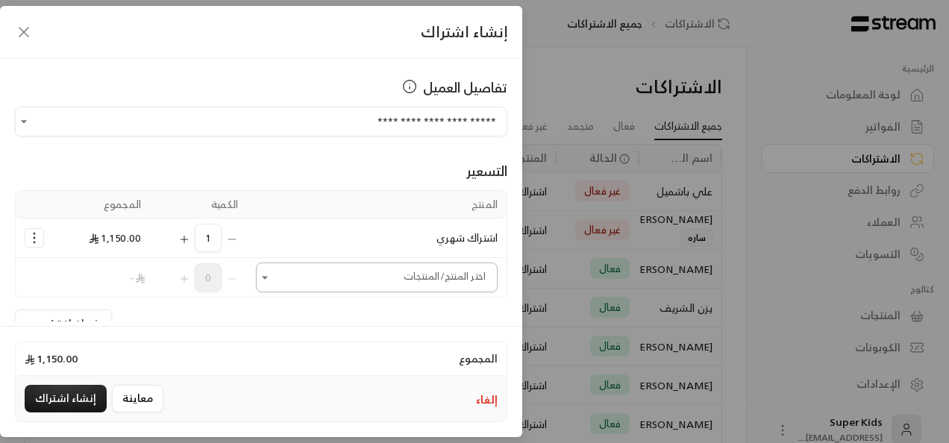
click at [272, 279] on icon "Open" at bounding box center [264, 277] width 15 height 15
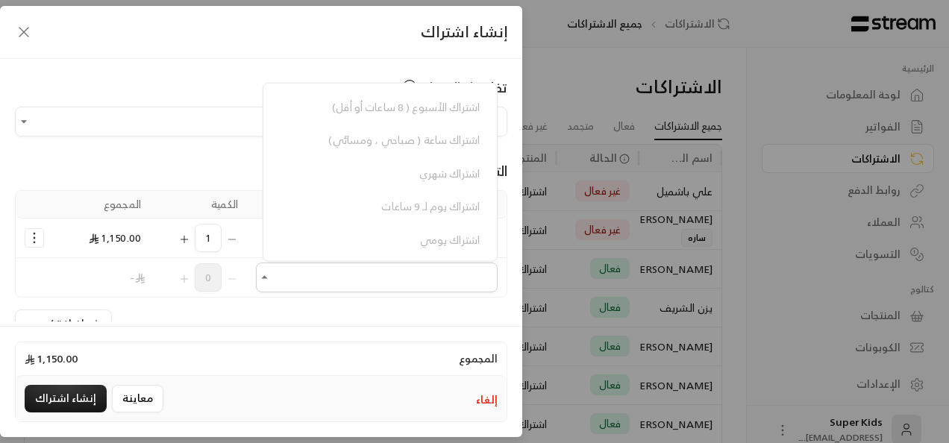
scroll to position [119, 0]
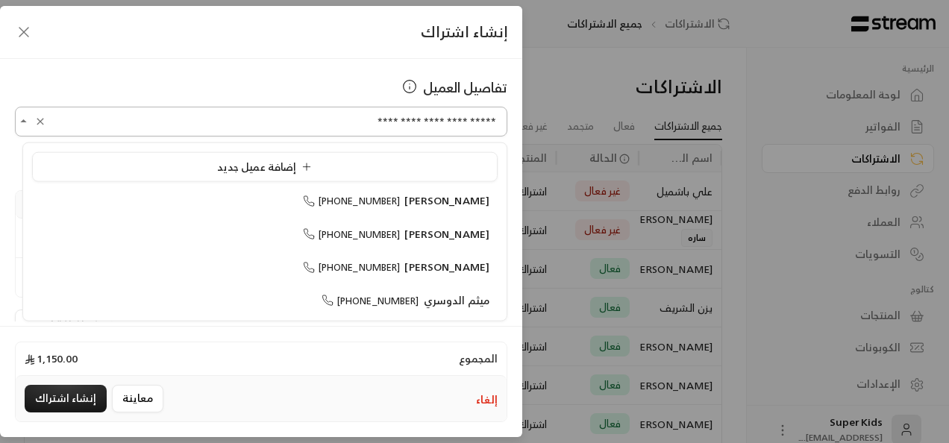
click at [198, 128] on input "**********" at bounding box center [261, 122] width 492 height 26
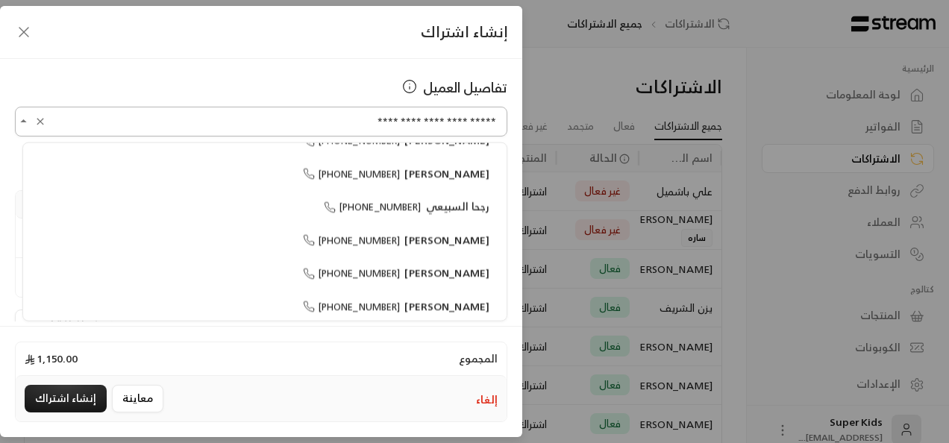
click at [204, 125] on input "**********" at bounding box center [261, 122] width 492 height 26
click at [158, 62] on div "**********" at bounding box center [261, 190] width 522 height 263
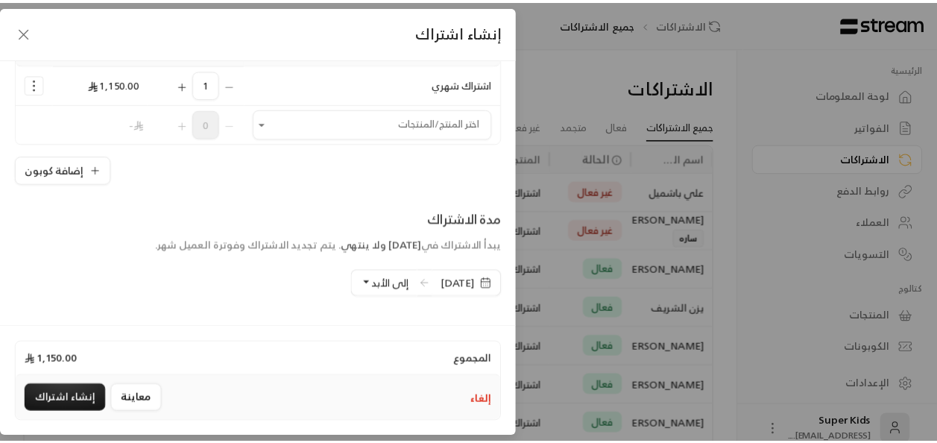
scroll to position [169, 0]
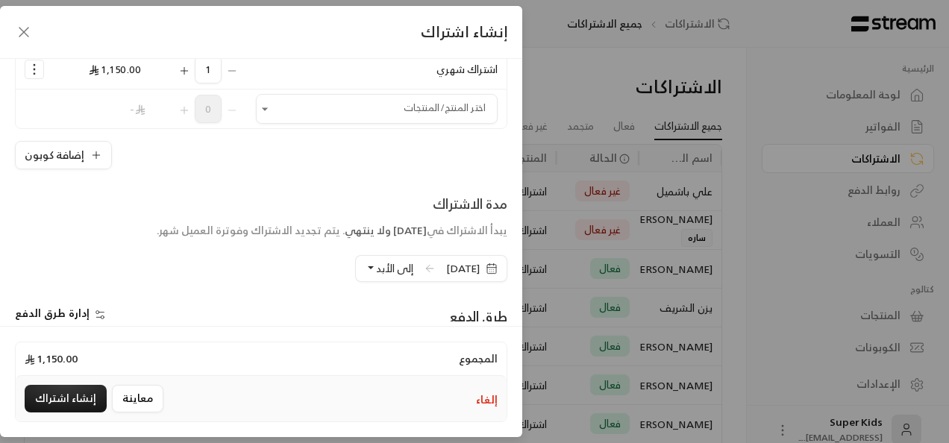
click at [437, 266] on span "[DATE]" at bounding box center [472, 268] width 70 height 27
click at [398, 266] on div "إلى الأبد" at bounding box center [388, 268] width 67 height 27
click at [386, 268] on span "إلى الأبد" at bounding box center [394, 268] width 37 height 19
click at [446, 267] on span "[DATE]" at bounding box center [463, 268] width 34 height 15
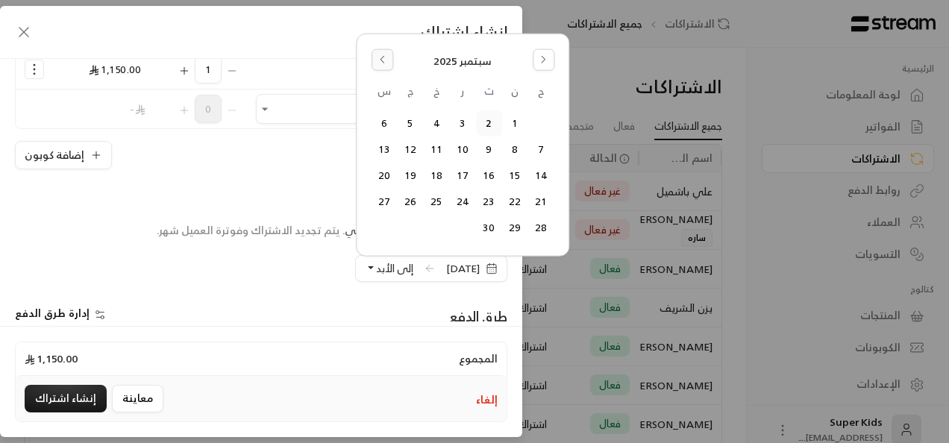
click at [383, 55] on icon "Go to the Previous Month" at bounding box center [382, 59] width 10 height 10
click at [513, 169] on button "18" at bounding box center [515, 175] width 25 height 25
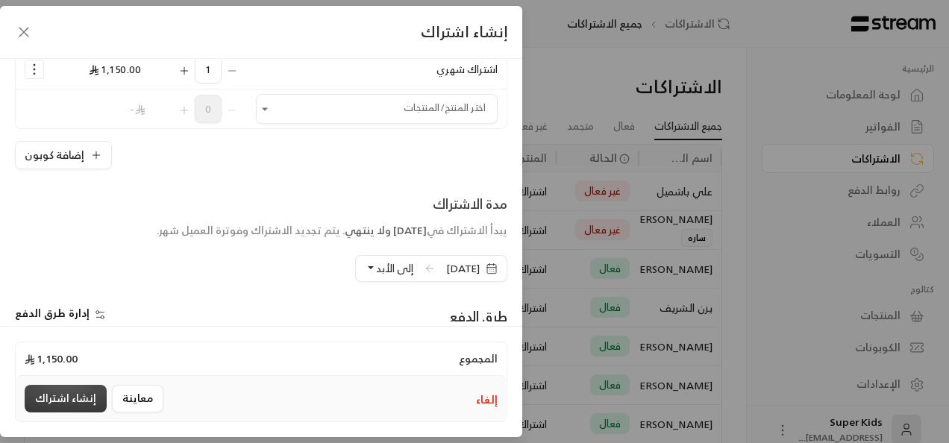
click at [72, 398] on button "إنشاء اشتراك" at bounding box center [66, 399] width 82 height 28
